Goal: Task Accomplishment & Management: Manage account settings

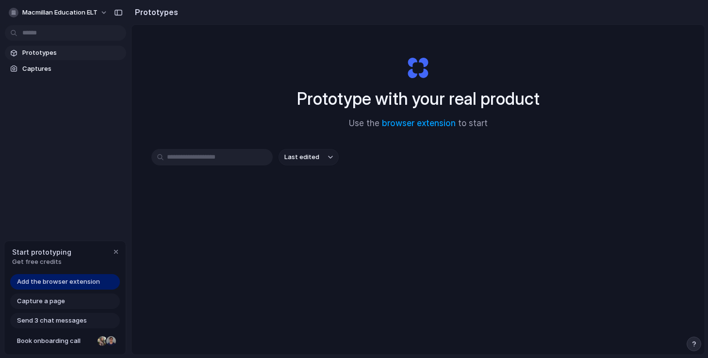
click at [206, 166] on div "Last edited" at bounding box center [419, 191] width 534 height 85
click at [221, 156] on input "text" at bounding box center [212, 157] width 121 height 17
click at [26, 304] on span "Capture a page" at bounding box center [41, 302] width 48 height 10
click at [32, 303] on span "Capture a page" at bounding box center [41, 302] width 48 height 10
click at [32, 264] on span "Get free credits" at bounding box center [41, 262] width 59 height 10
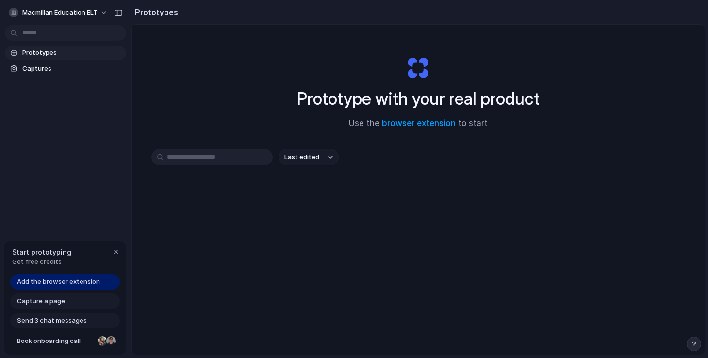
click at [32, 279] on span "Add the browser extension" at bounding box center [58, 282] width 83 height 10
click at [89, 8] on span "Macmillan Education ELT" at bounding box center [59, 13] width 75 height 10
click at [35, 35] on span "Settings" at bounding box center [35, 35] width 27 height 10
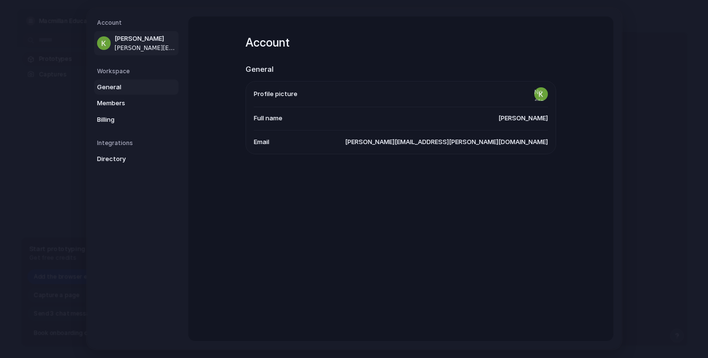
click at [116, 86] on span "General" at bounding box center [128, 88] width 62 height 10
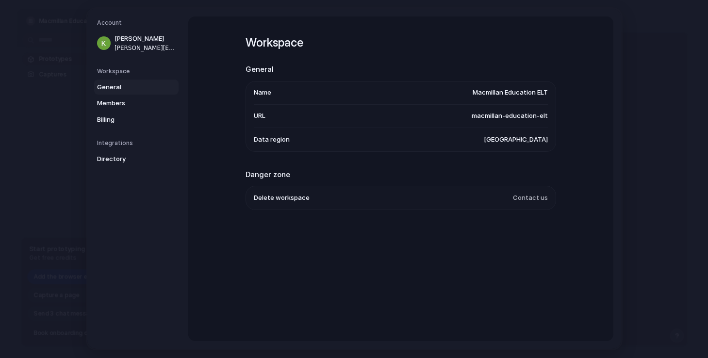
drag, startPoint x: 520, startPoint y: 86, endPoint x: 573, endPoint y: 107, distance: 56.7
click at [577, 104] on div "Workspace General Name Macmillan Education ELT URL macmillan-education-elt Data…" at bounding box center [400, 179] width 425 height 325
click at [490, 149] on li "Data region [GEOGRAPHIC_DATA]" at bounding box center [401, 139] width 294 height 23
click at [105, 97] on link "Members" at bounding box center [136, 104] width 84 height 16
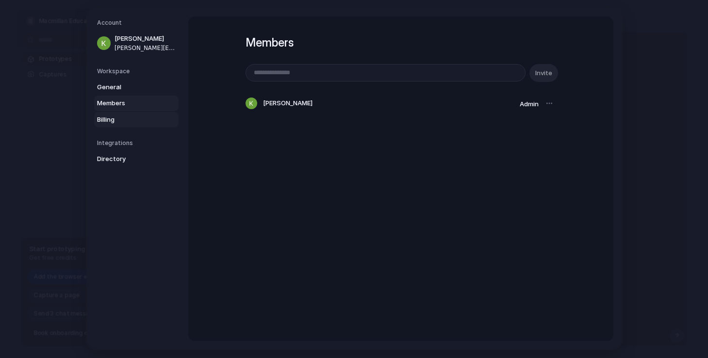
click at [101, 125] on link "Billing" at bounding box center [136, 120] width 84 height 16
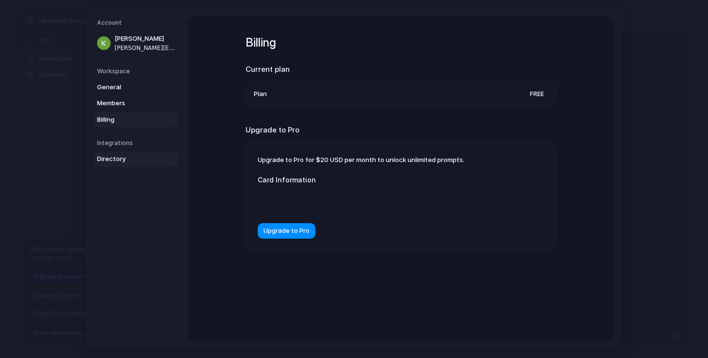
click at [104, 153] on link "Directory" at bounding box center [136, 160] width 84 height 16
